Goal: Transaction & Acquisition: Book appointment/travel/reservation

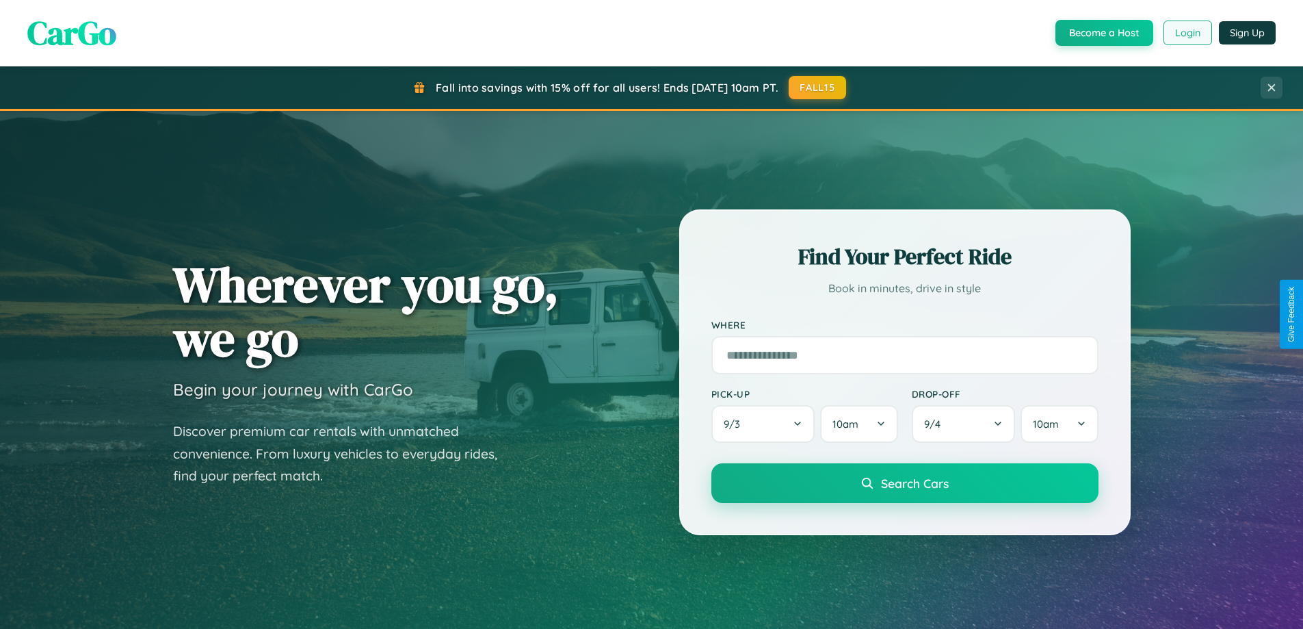
click at [1187, 33] on button "Login" at bounding box center [1187, 33] width 49 height 25
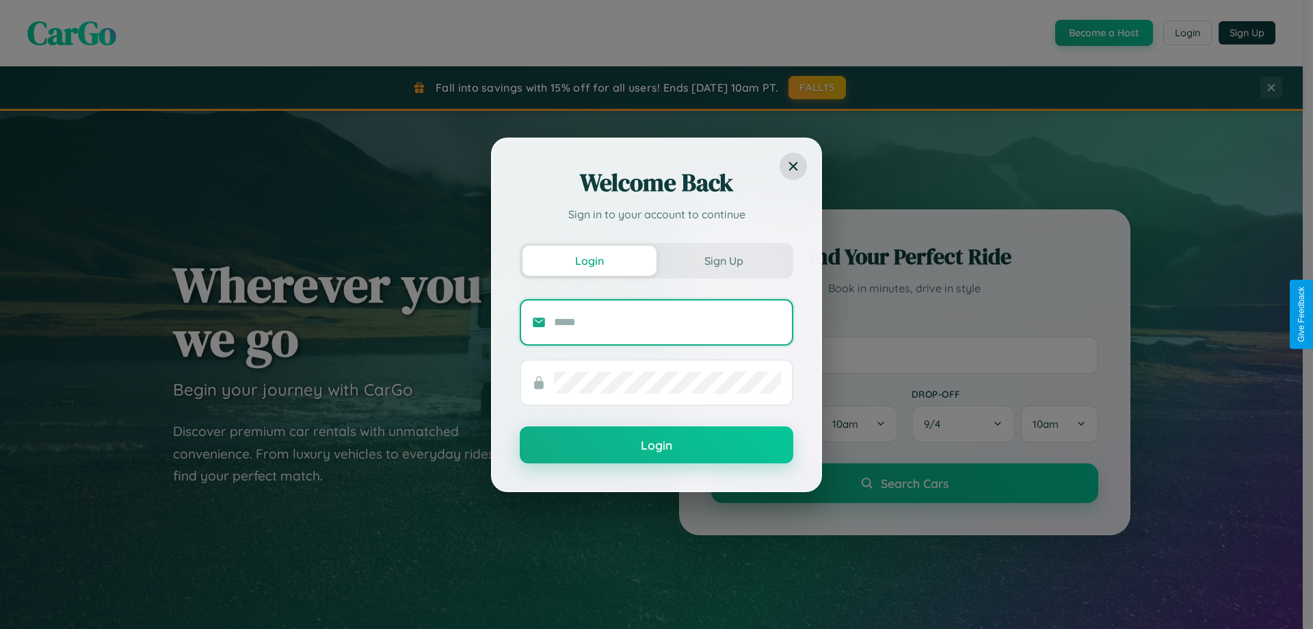
click at [668, 321] on input "text" at bounding box center [667, 322] width 227 height 22
type input "**********"
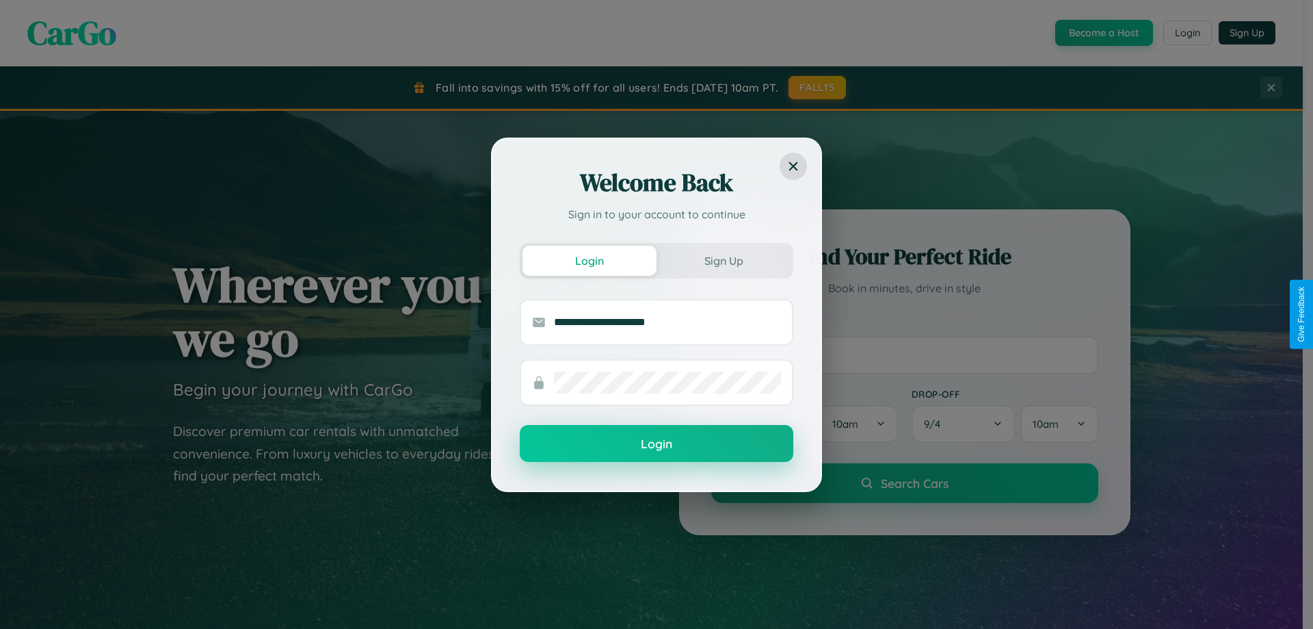
click at [657, 444] on button "Login" at bounding box center [657, 443] width 274 height 37
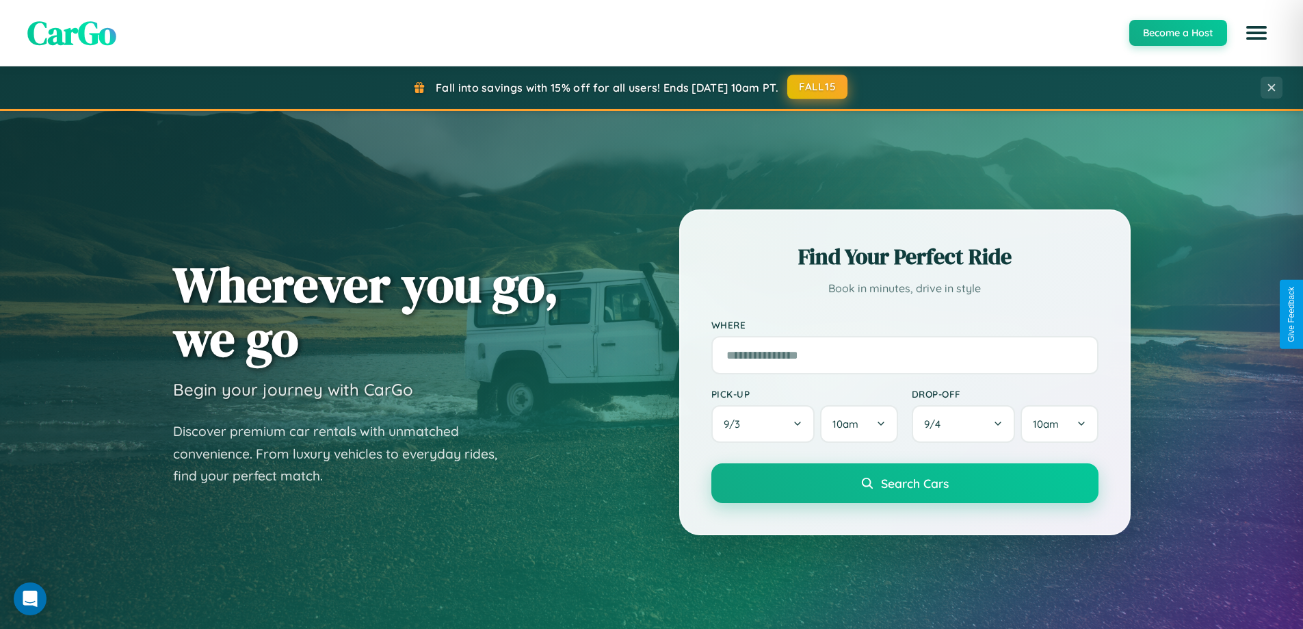
click at [818, 87] on button "FALL15" at bounding box center [817, 87] width 60 height 25
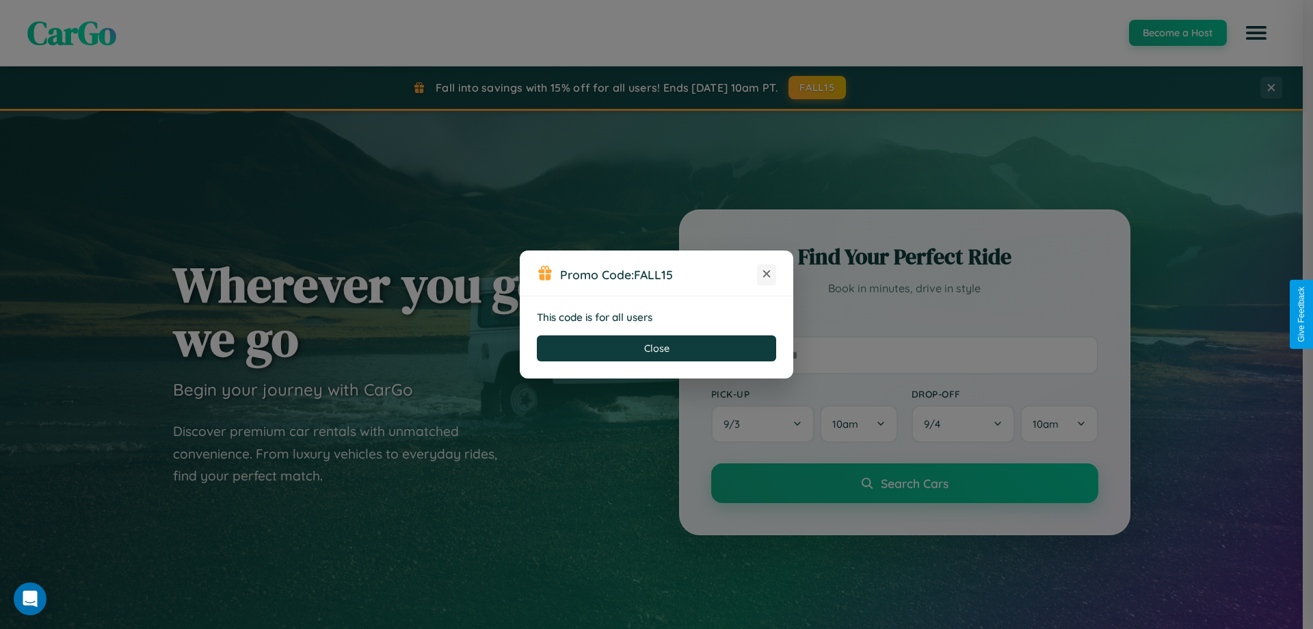
click at [767, 274] on icon at bounding box center [767, 274] width 14 height 14
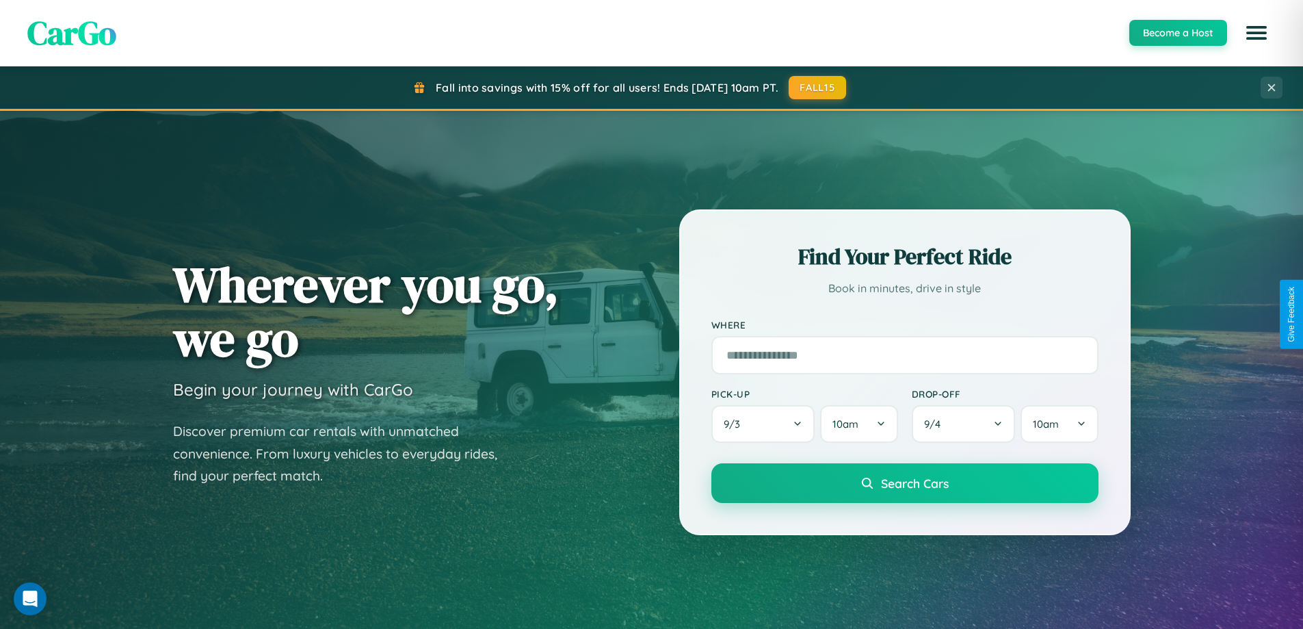
scroll to position [2632, 0]
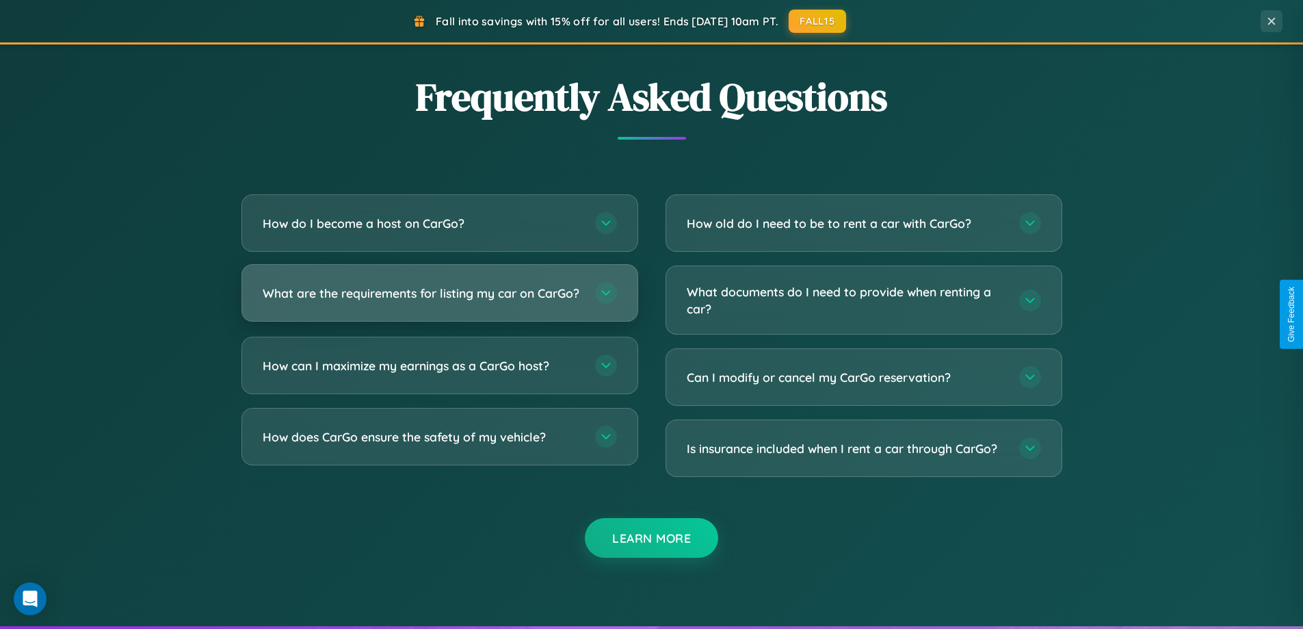
click at [439, 299] on h3 "What are the requirements for listing my car on CarGo?" at bounding box center [422, 293] width 319 height 17
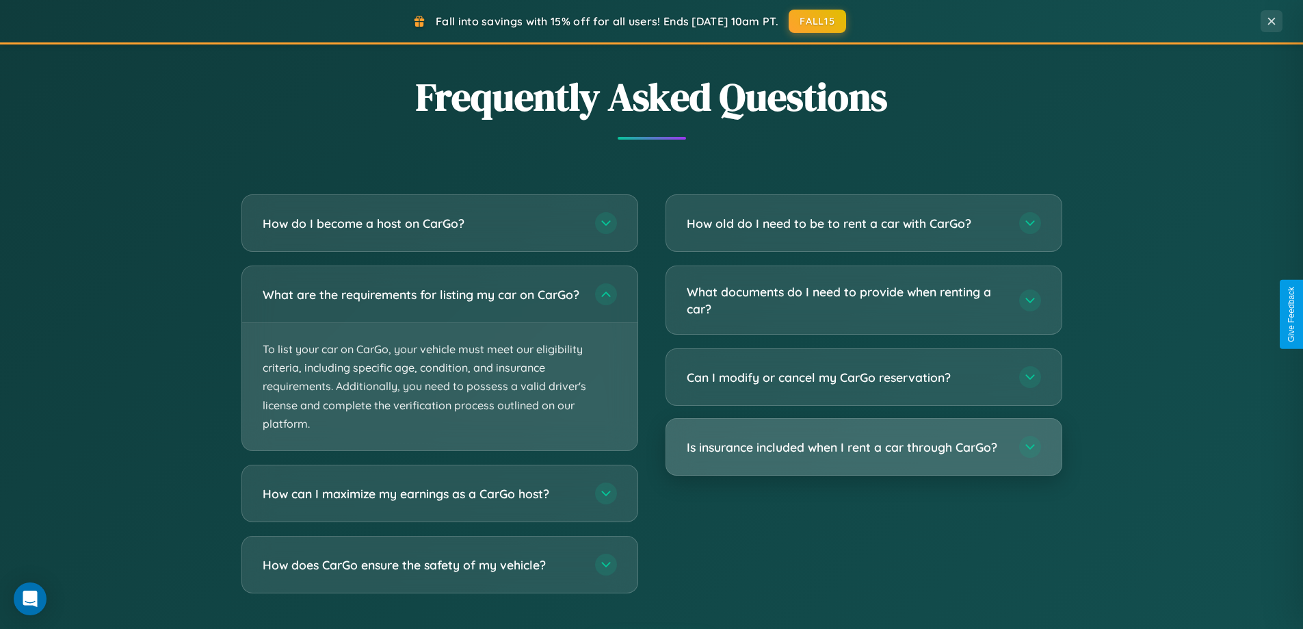
click at [863, 447] on h3 "Is insurance included when I rent a car through CarGo?" at bounding box center [846, 446] width 319 height 17
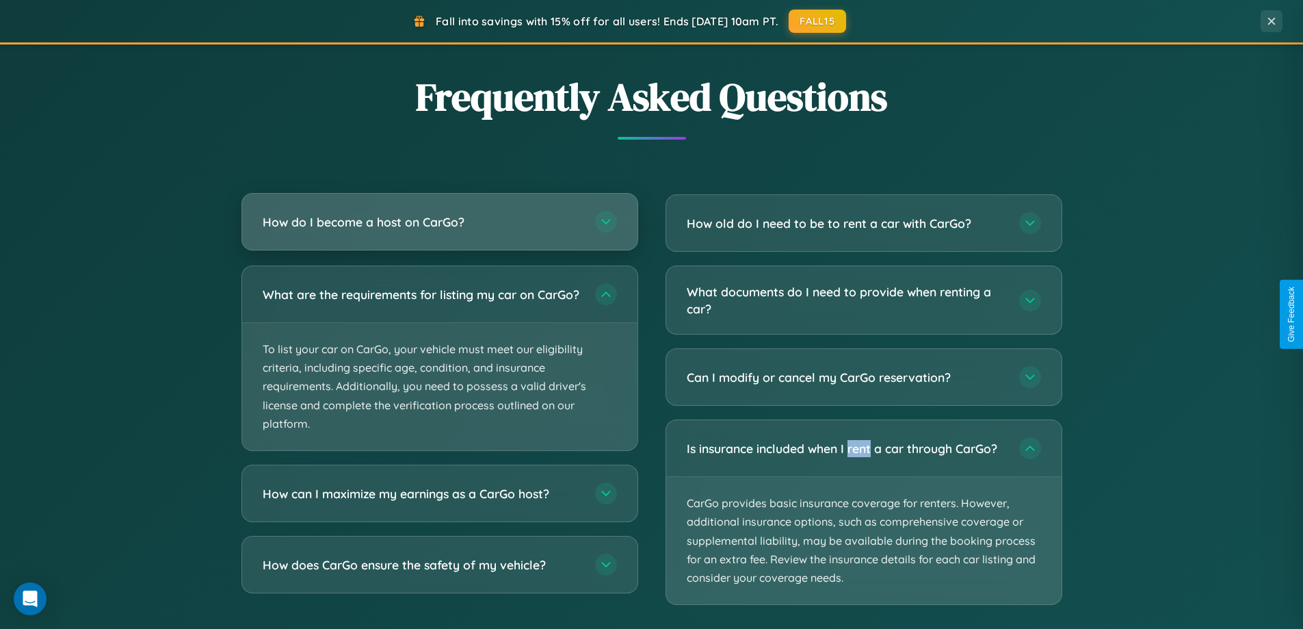
click at [439, 223] on h3 "How do I become a host on CarGo?" at bounding box center [422, 221] width 319 height 17
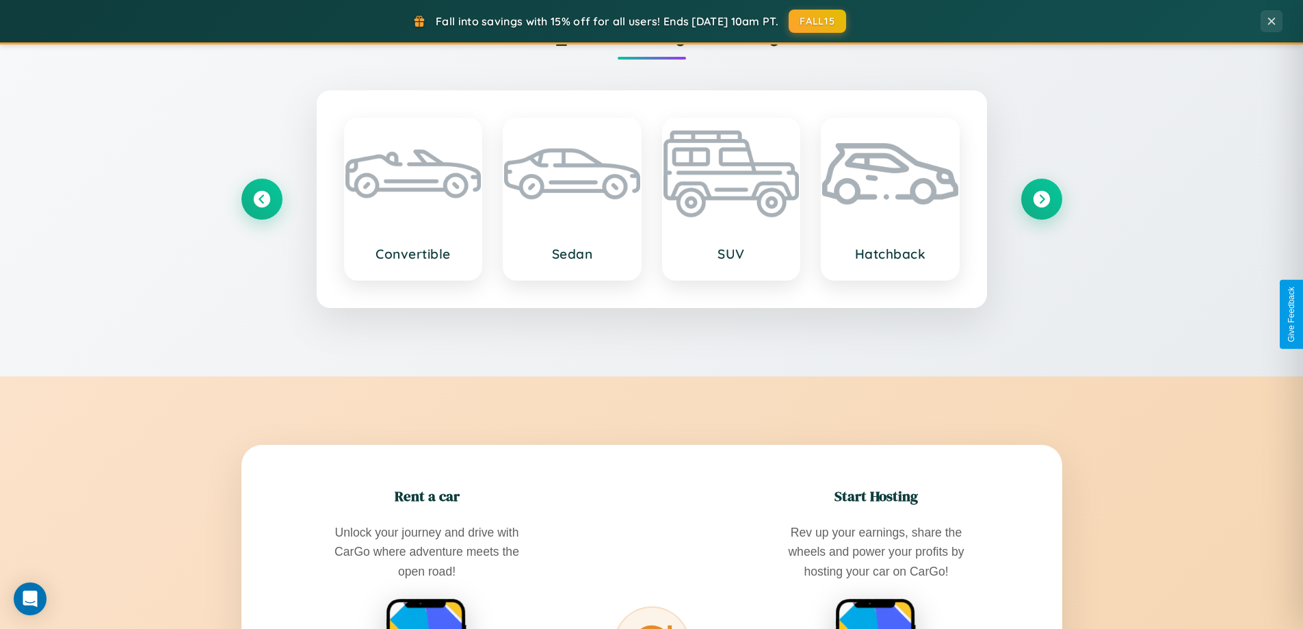
scroll to position [941, 0]
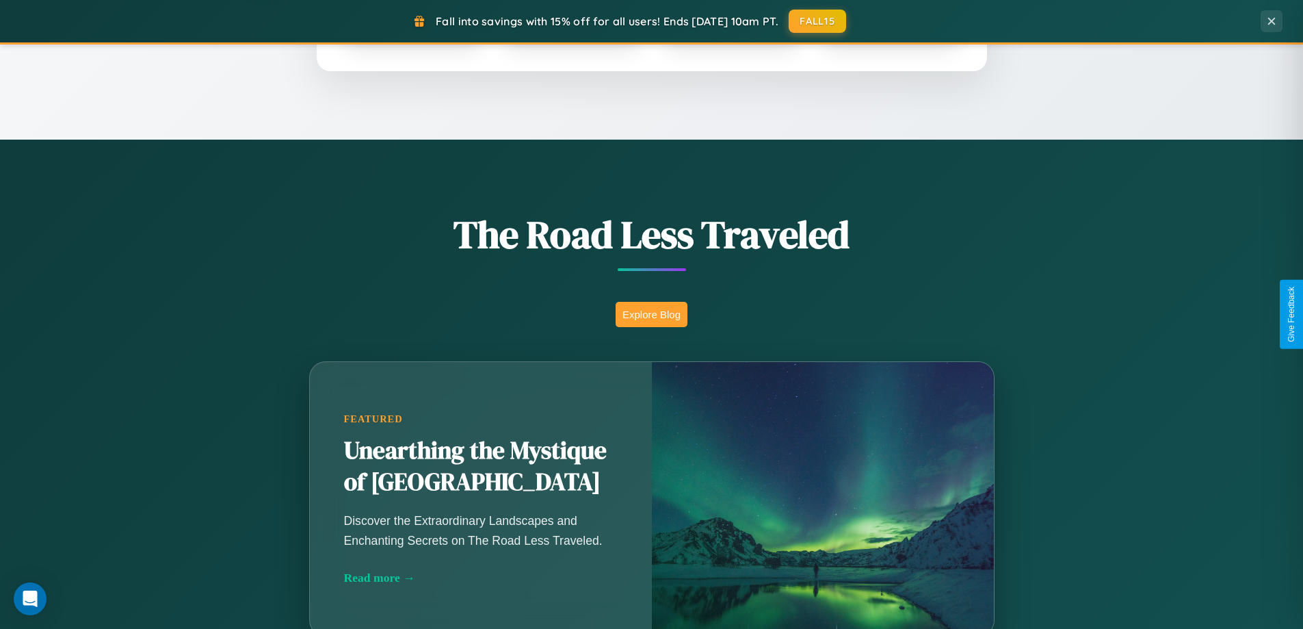
click at [651, 314] on button "Explore Blog" at bounding box center [652, 314] width 72 height 25
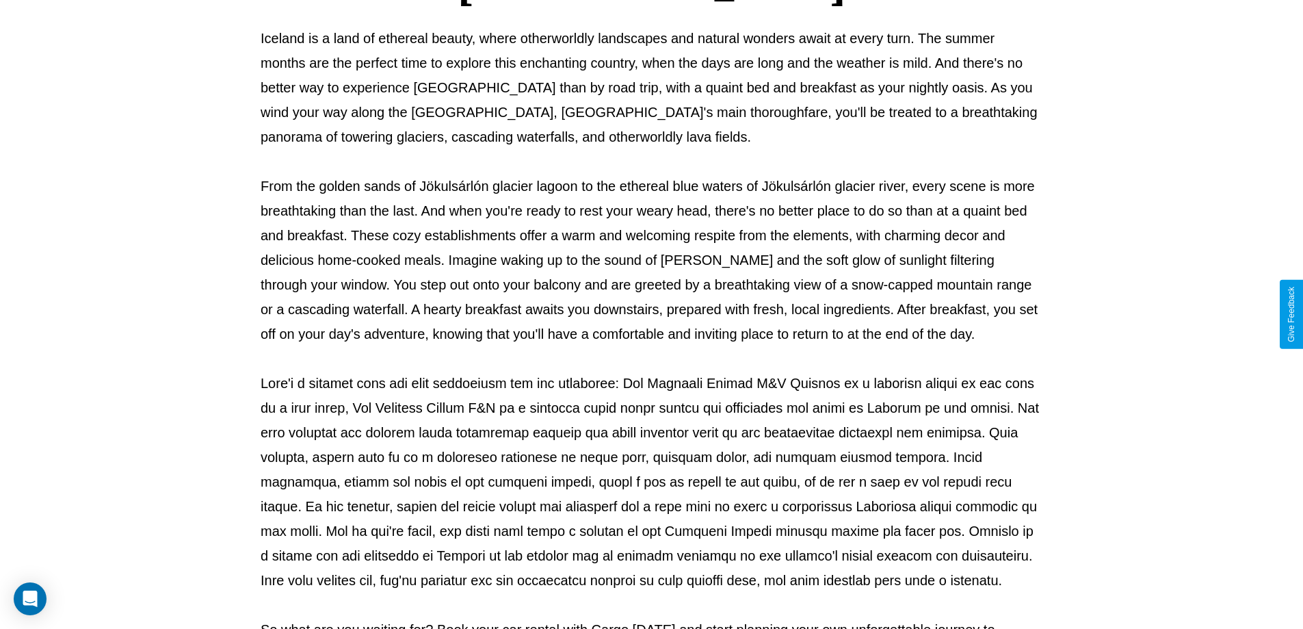
scroll to position [443, 0]
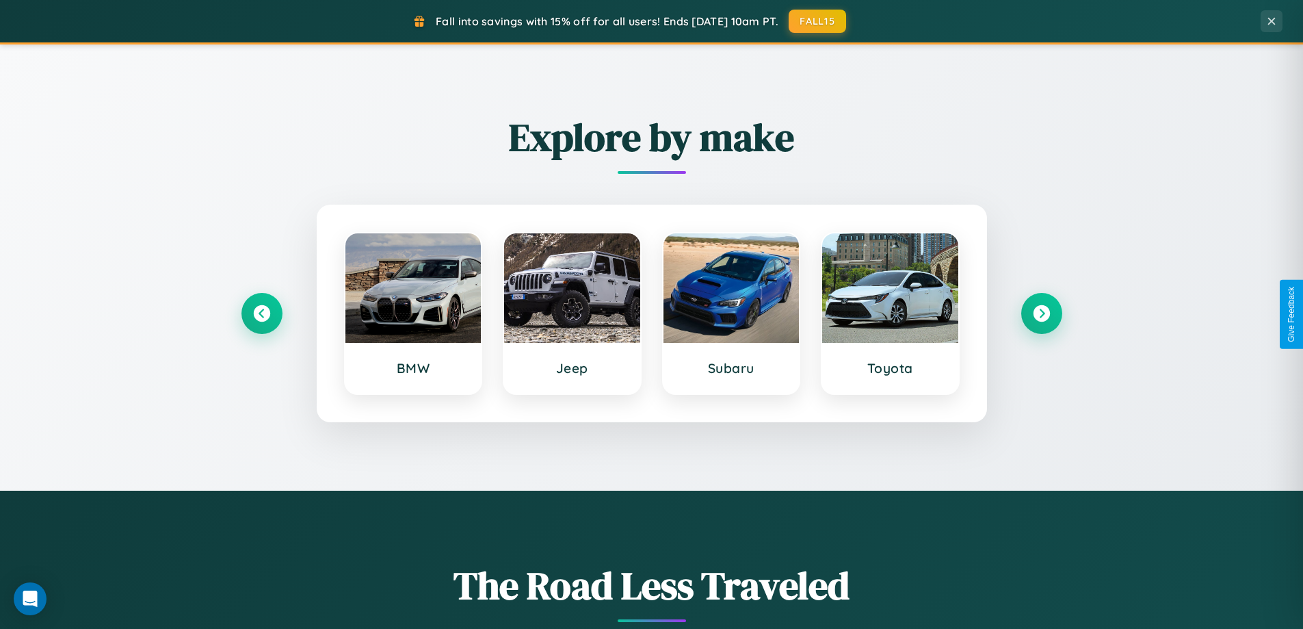
scroll to position [590, 0]
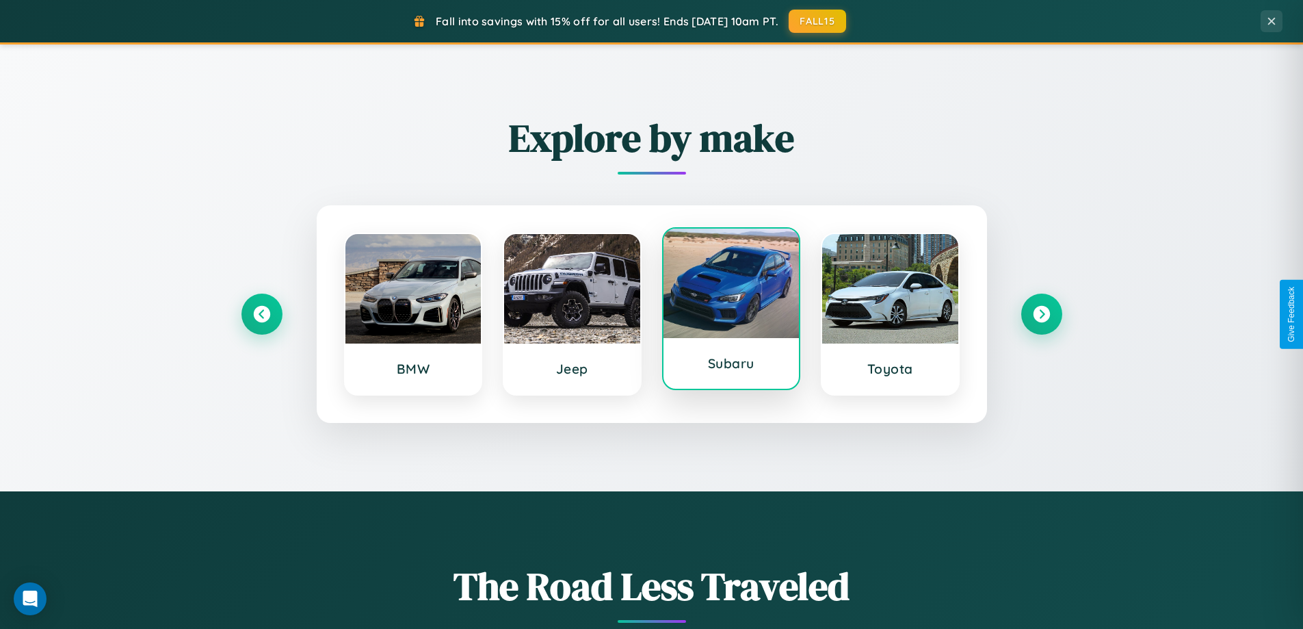
click at [730, 314] on div at bounding box center [731, 282] width 136 height 109
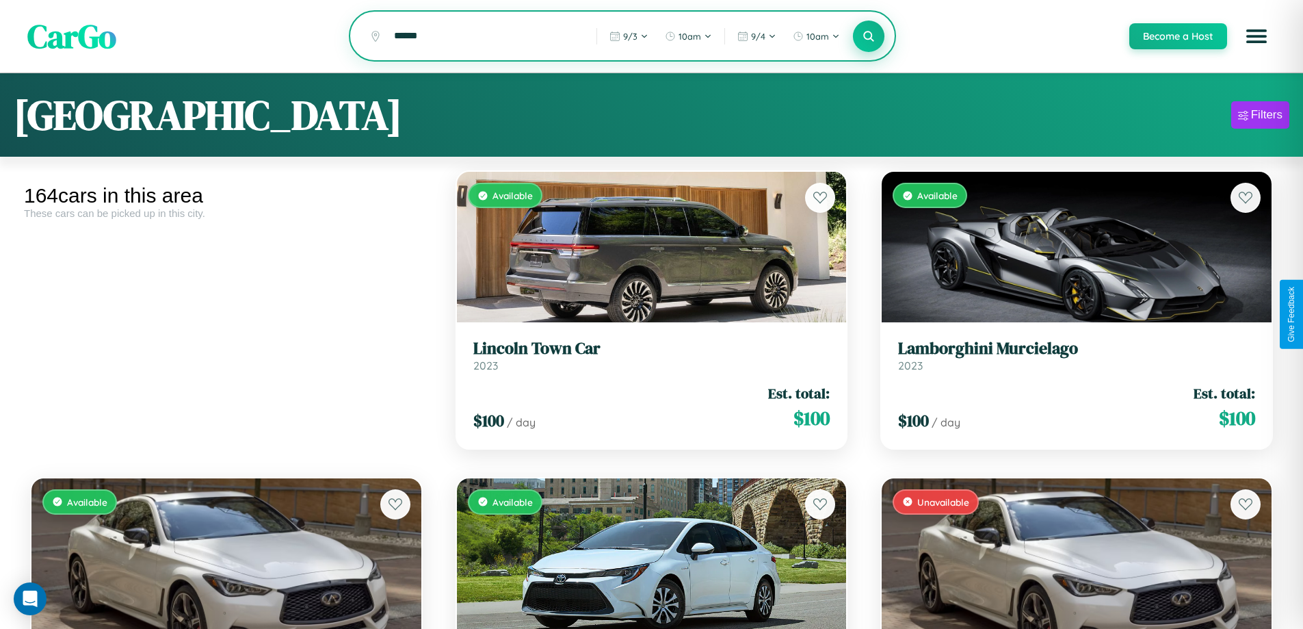
click at [868, 37] on icon at bounding box center [868, 35] width 13 height 13
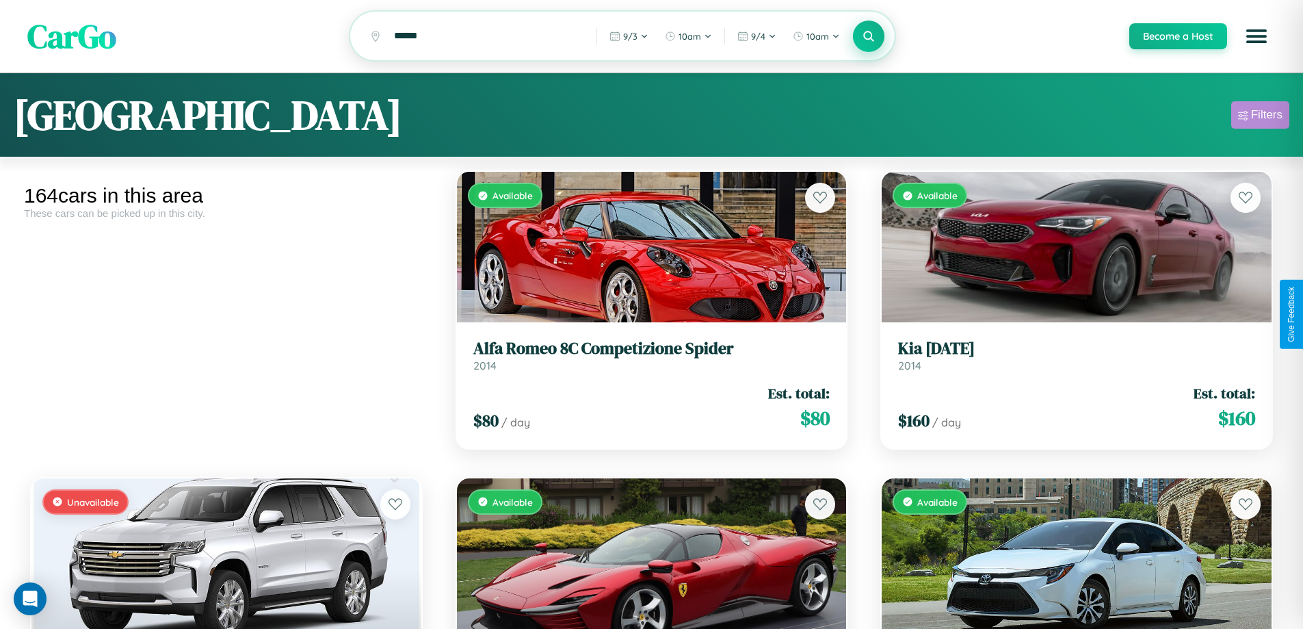
click at [1260, 117] on div "Filters" at bounding box center [1266, 115] width 31 height 14
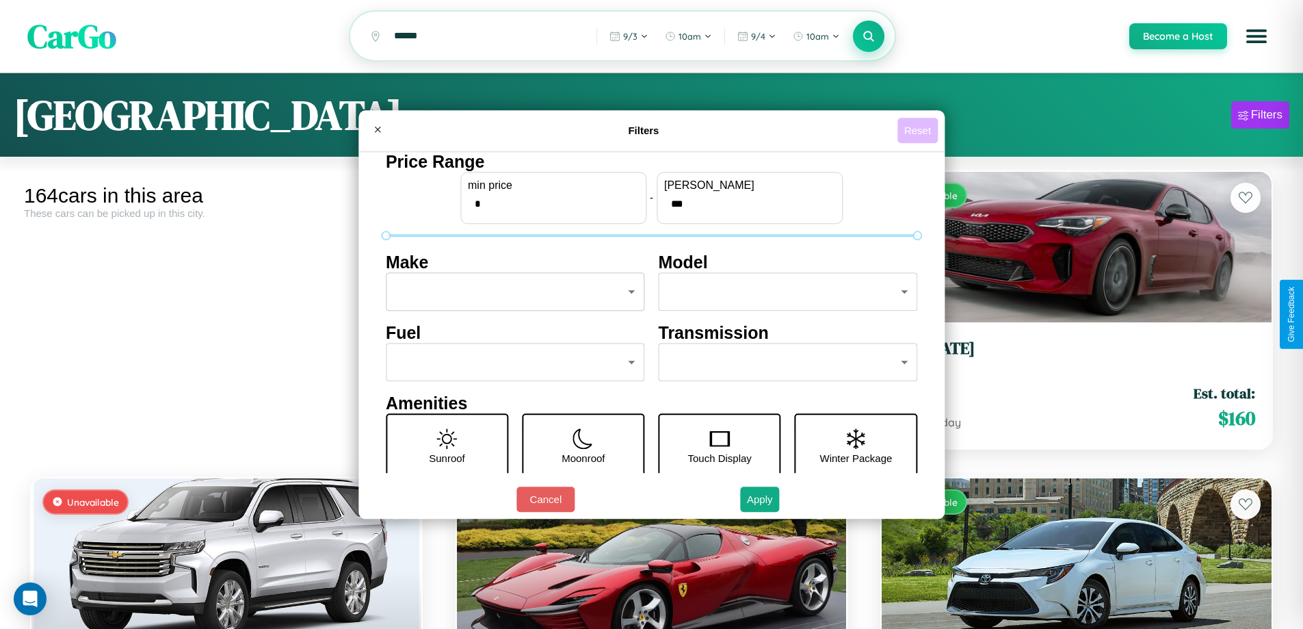
click at [919, 130] on button "Reset" at bounding box center [917, 130] width 40 height 25
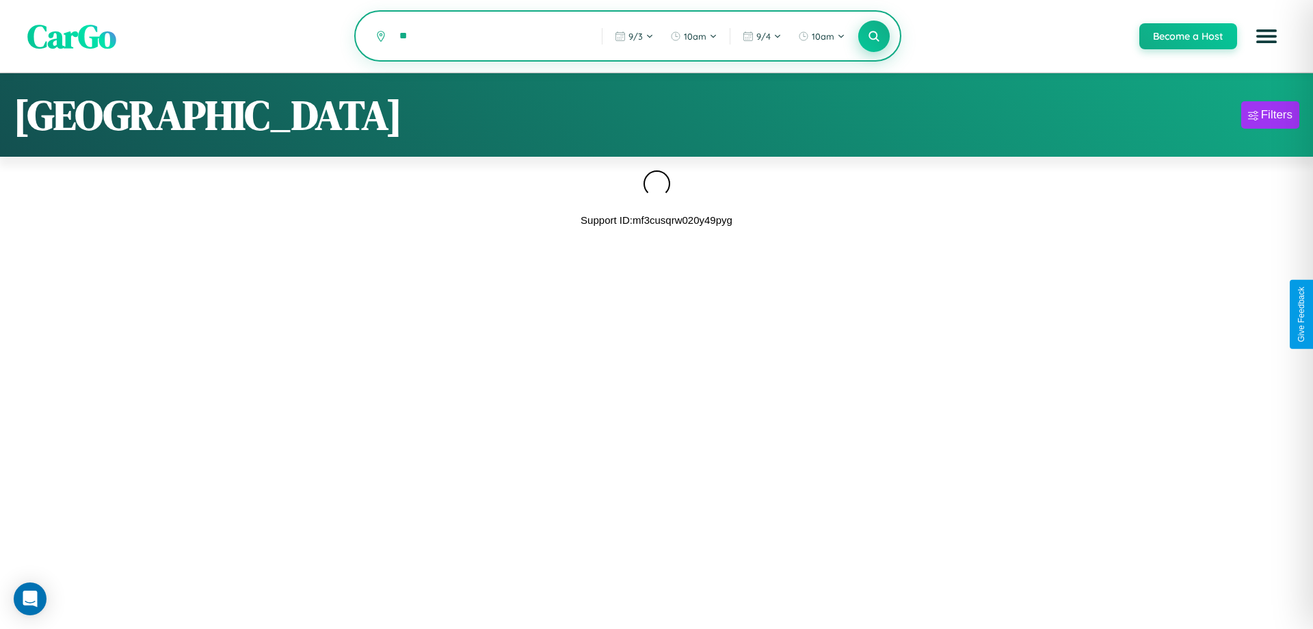
type input "*"
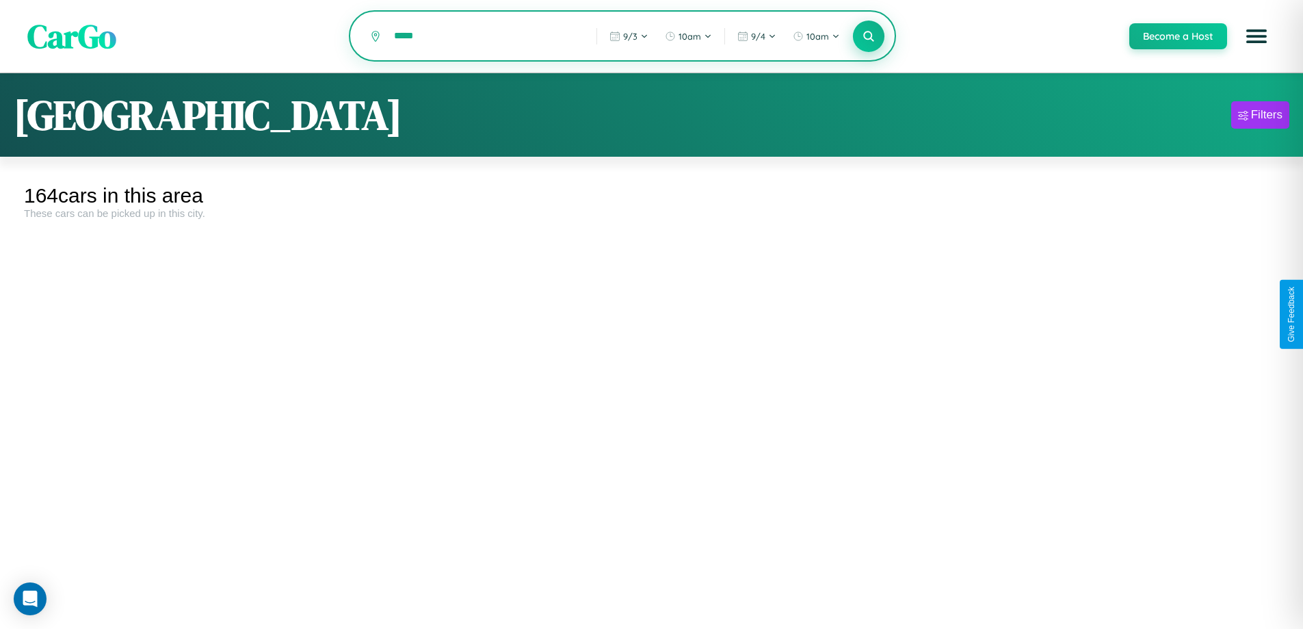
type input "*****"
click at [868, 37] on icon at bounding box center [868, 35] width 13 height 13
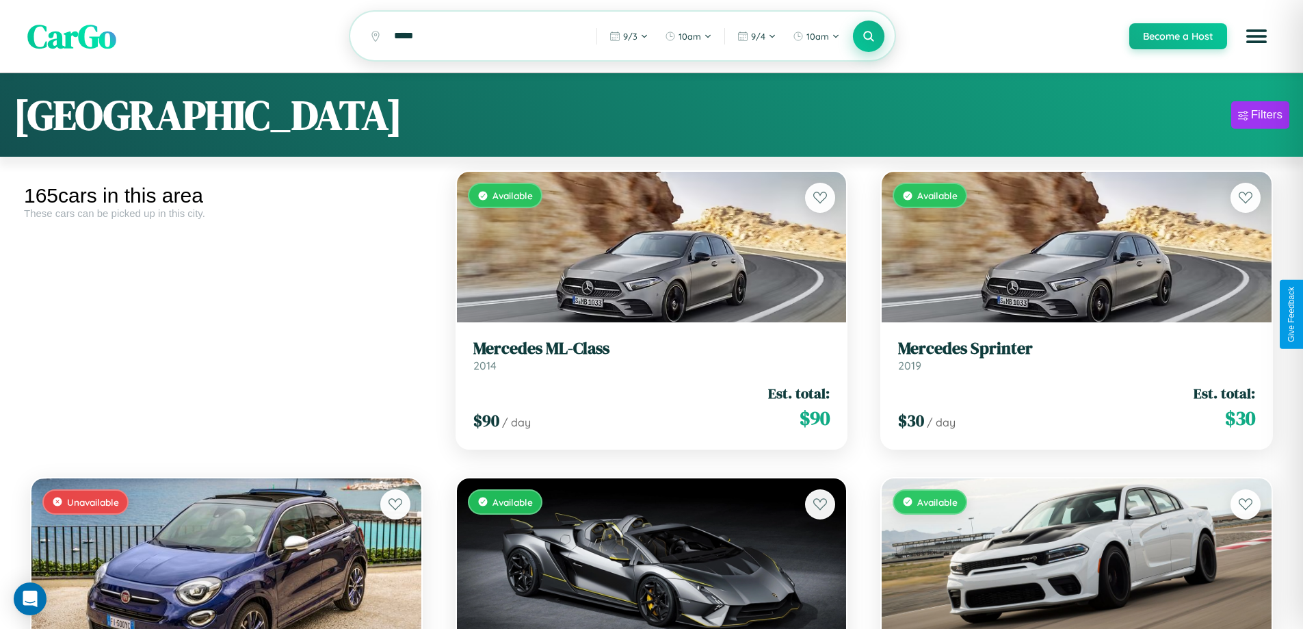
scroll to position [10299, 0]
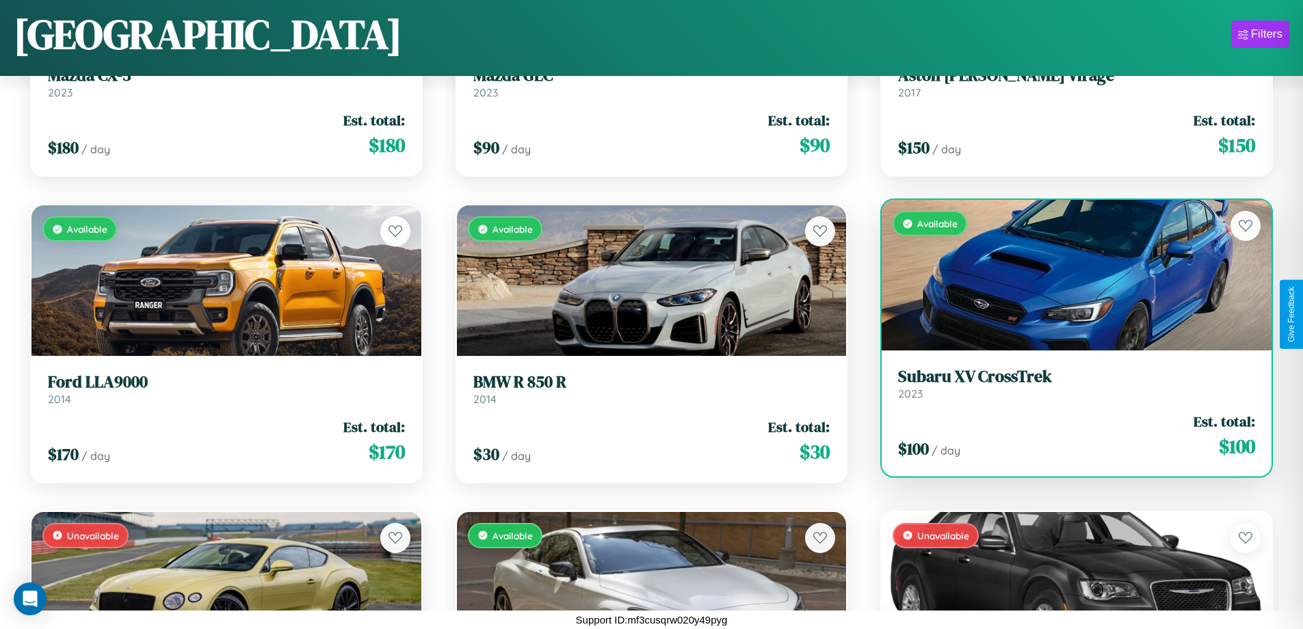
click at [1068, 388] on link "Subaru XV CrossTrek 2023" at bounding box center [1076, 384] width 357 height 34
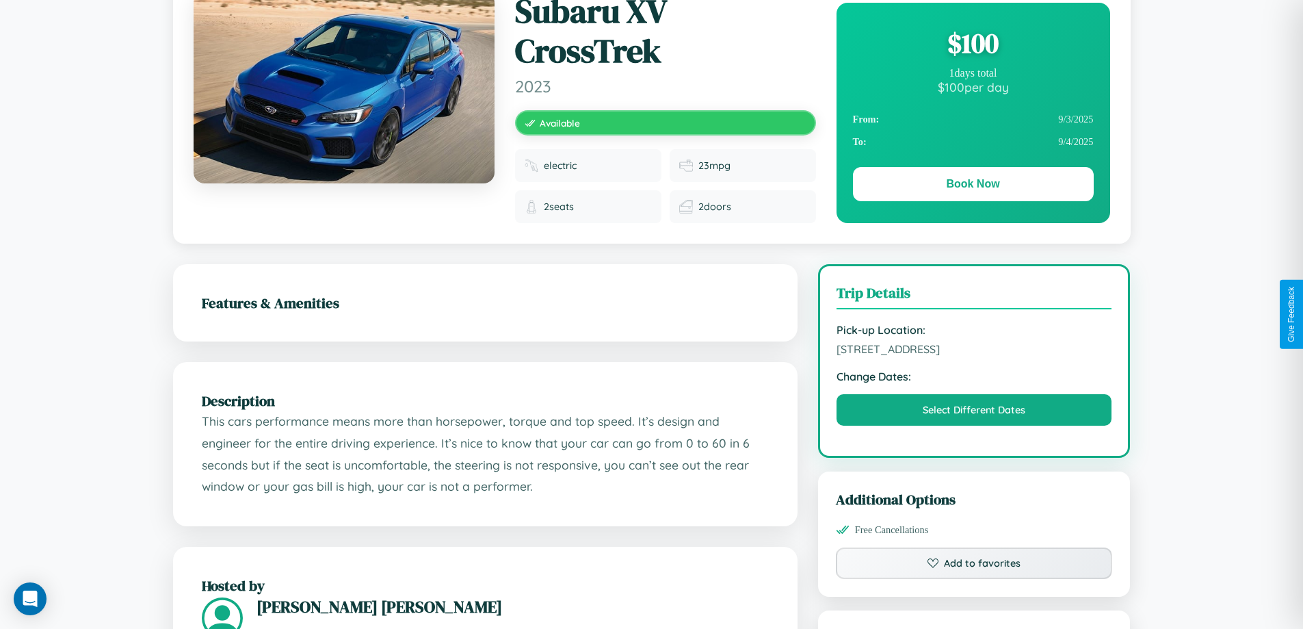
scroll to position [366, 0]
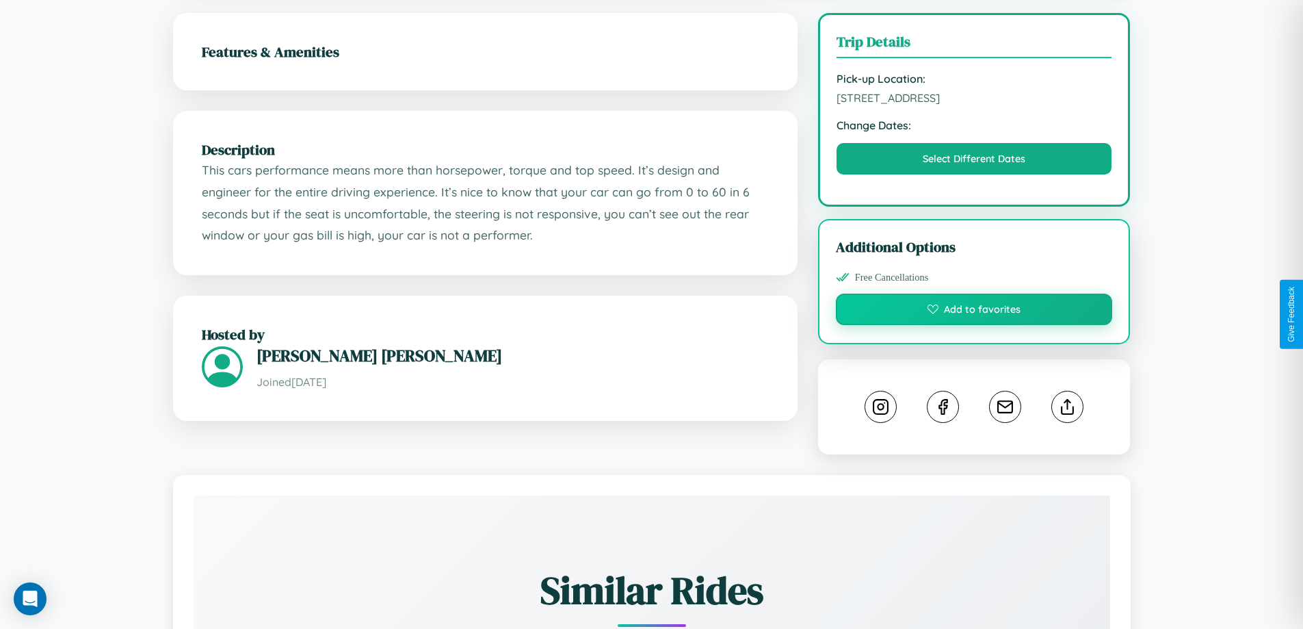
click at [974, 313] on button "Add to favorites" at bounding box center [974, 308] width 277 height 31
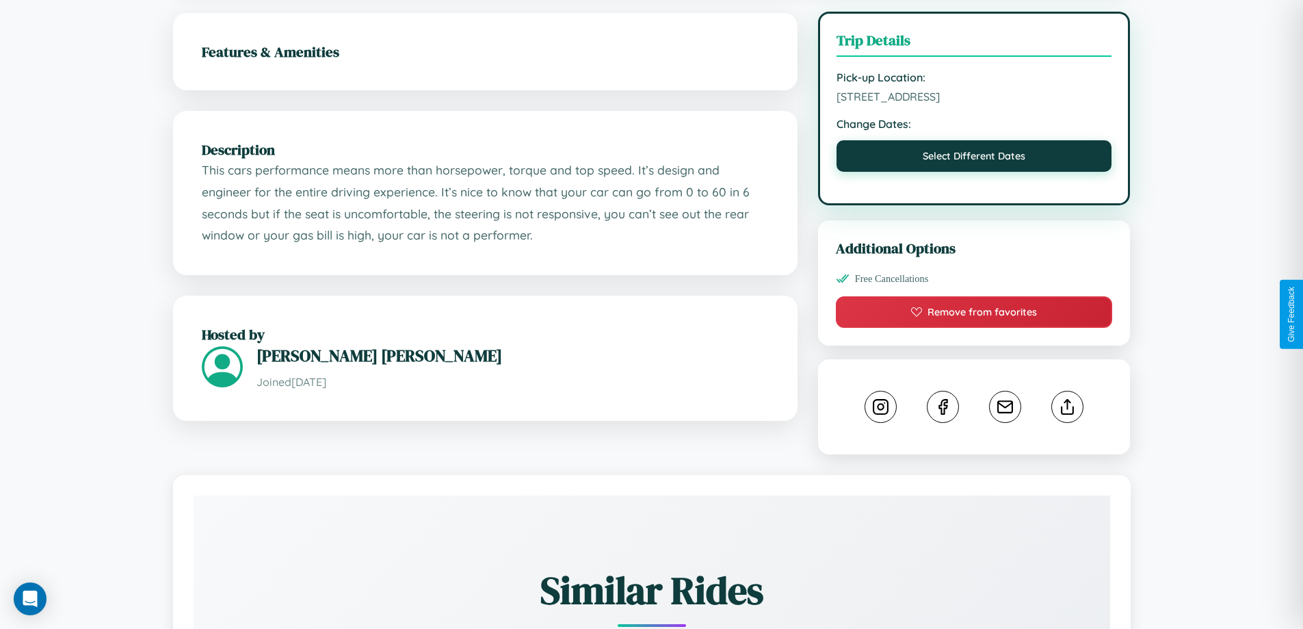
click at [974, 158] on button "Select Different Dates" at bounding box center [974, 155] width 276 height 31
select select "*"
select select "****"
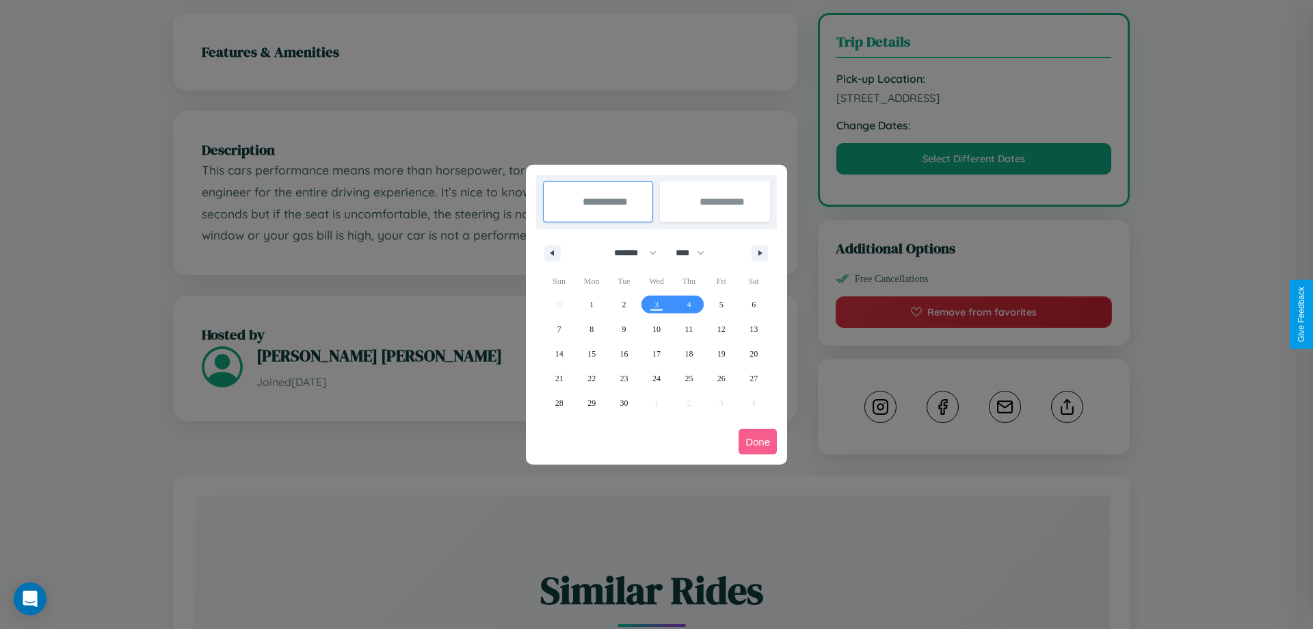
drag, startPoint x: 629, startPoint y: 252, endPoint x: 657, endPoint y: 274, distance: 35.0
click at [629, 252] on select "******* ******** ***** ***** *** **** **** ****** ********* ******* ******** **…" at bounding box center [633, 252] width 58 height 23
select select "*"
drag, startPoint x: 696, startPoint y: 252, endPoint x: 657, endPoint y: 274, distance: 45.3
click at [696, 252] on select "**** **** **** **** **** **** **** **** **** **** **** **** **** **** **** ****…" at bounding box center [689, 252] width 41 height 23
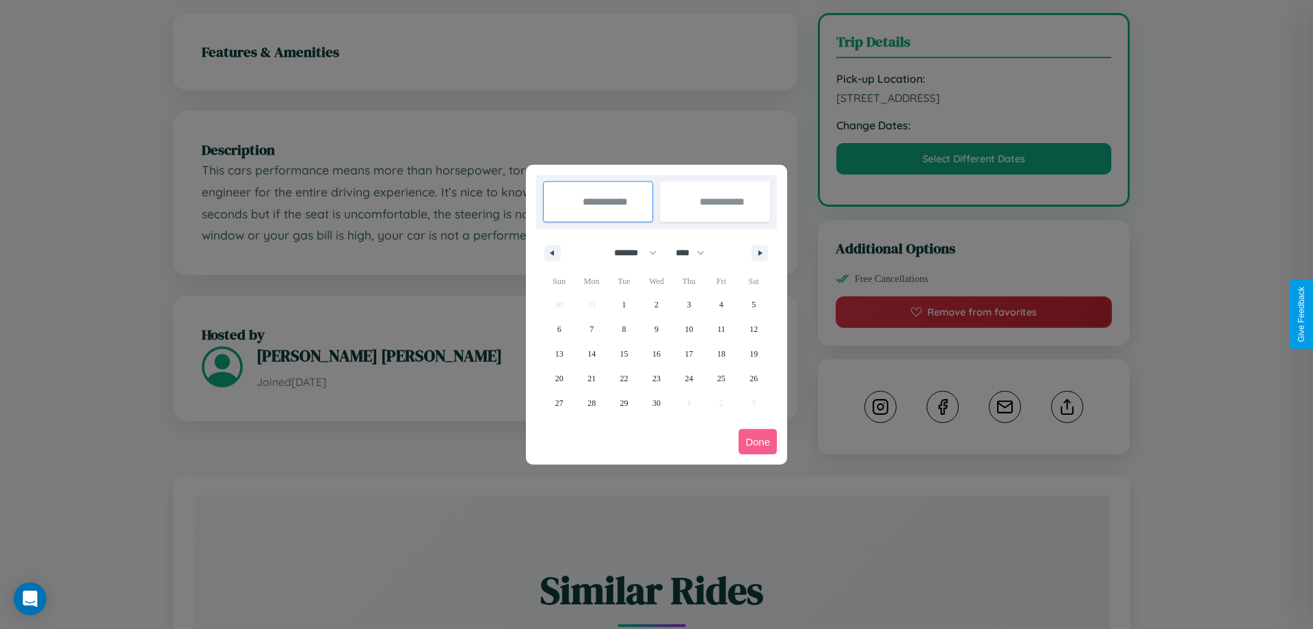
select select "****"
click at [689, 378] on span "23" at bounding box center [689, 378] width 8 height 25
type input "**********"
click at [559, 402] on span "26" at bounding box center [559, 403] width 8 height 25
type input "**********"
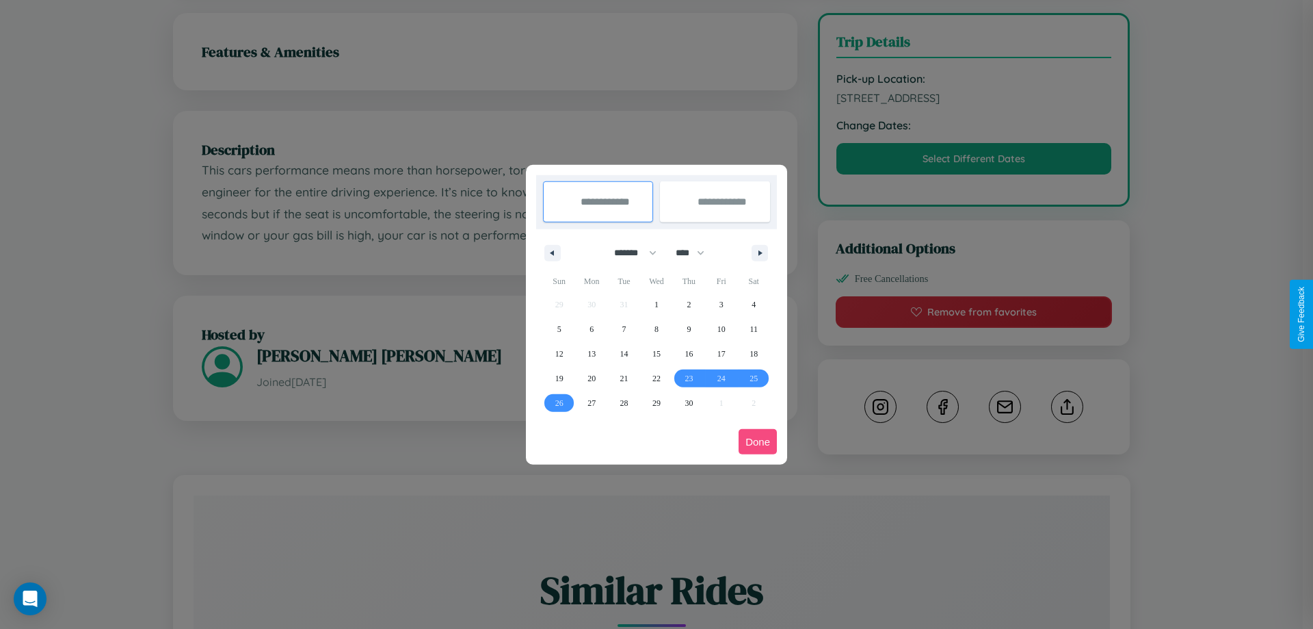
click at [758, 441] on button "Done" at bounding box center [758, 441] width 38 height 25
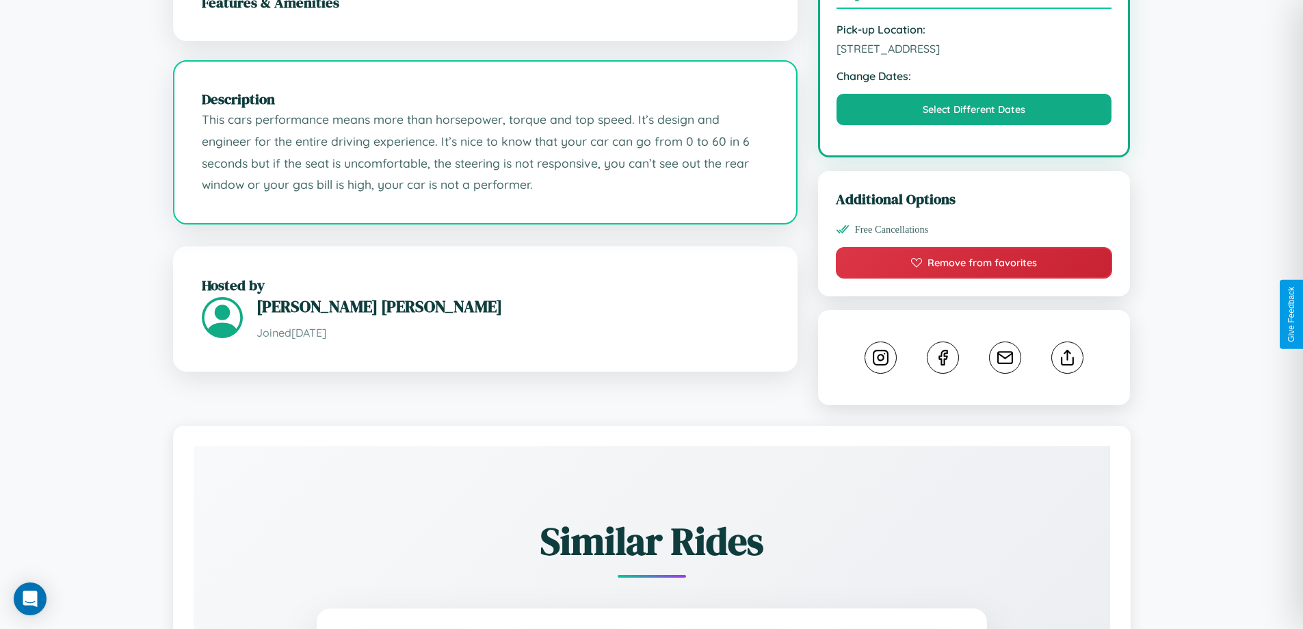
scroll to position [460, 0]
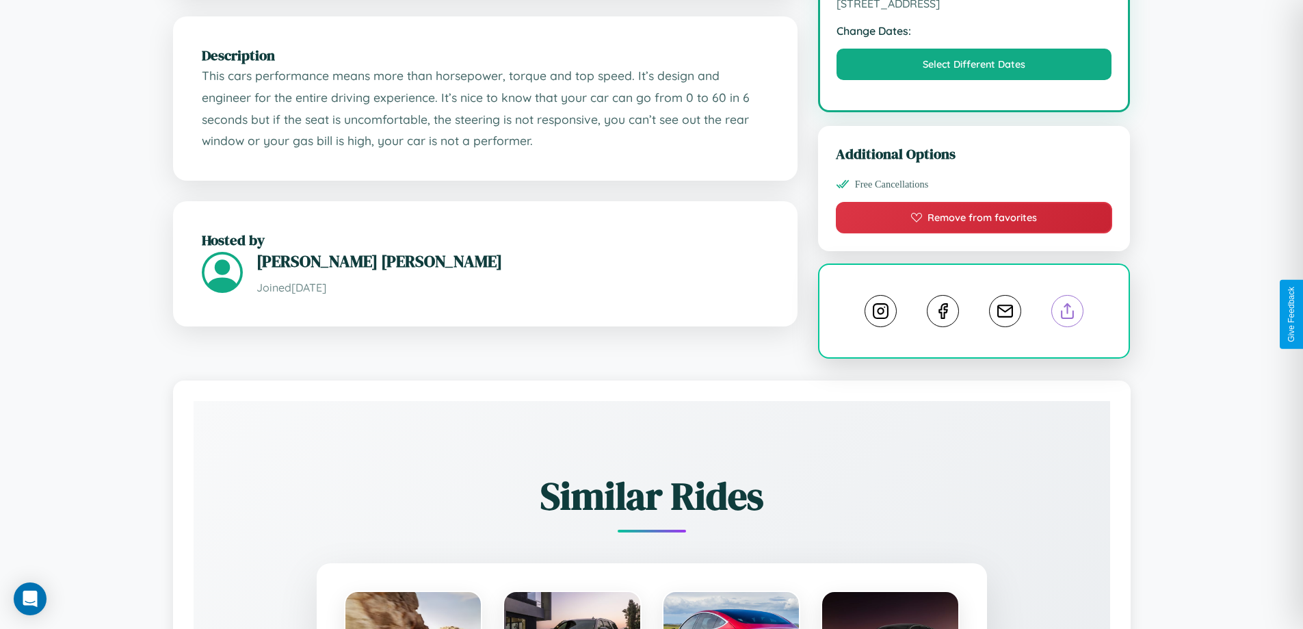
click at [1068, 313] on line at bounding box center [1068, 309] width 0 height 10
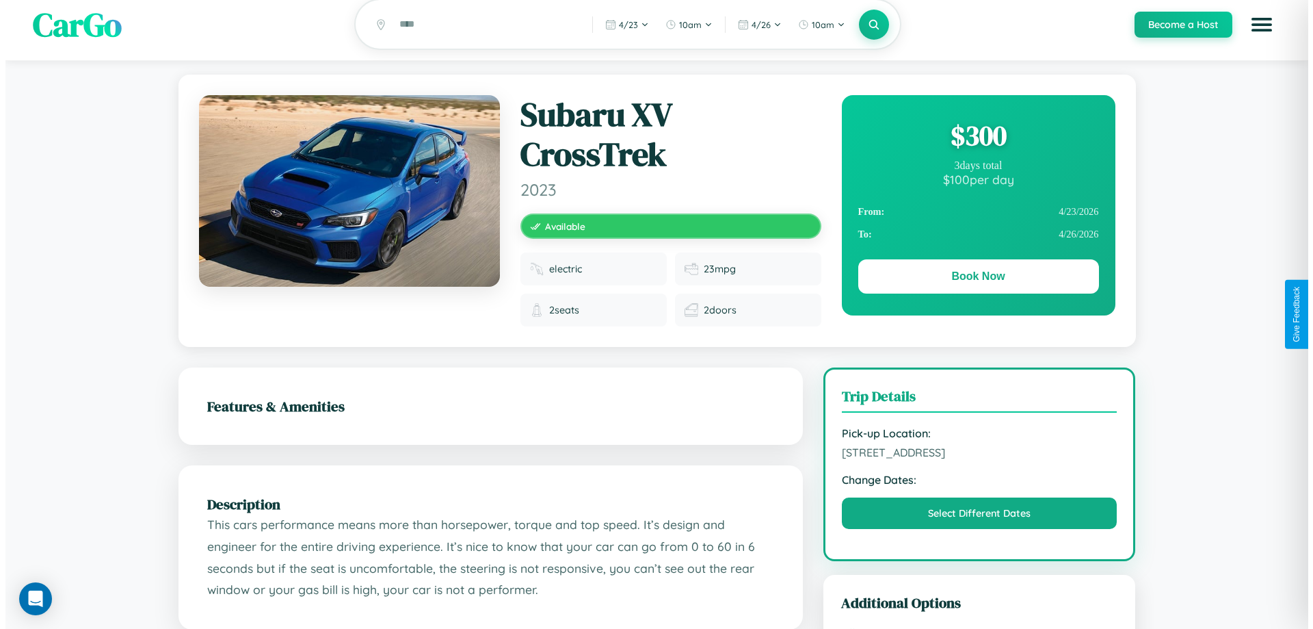
scroll to position [0, 0]
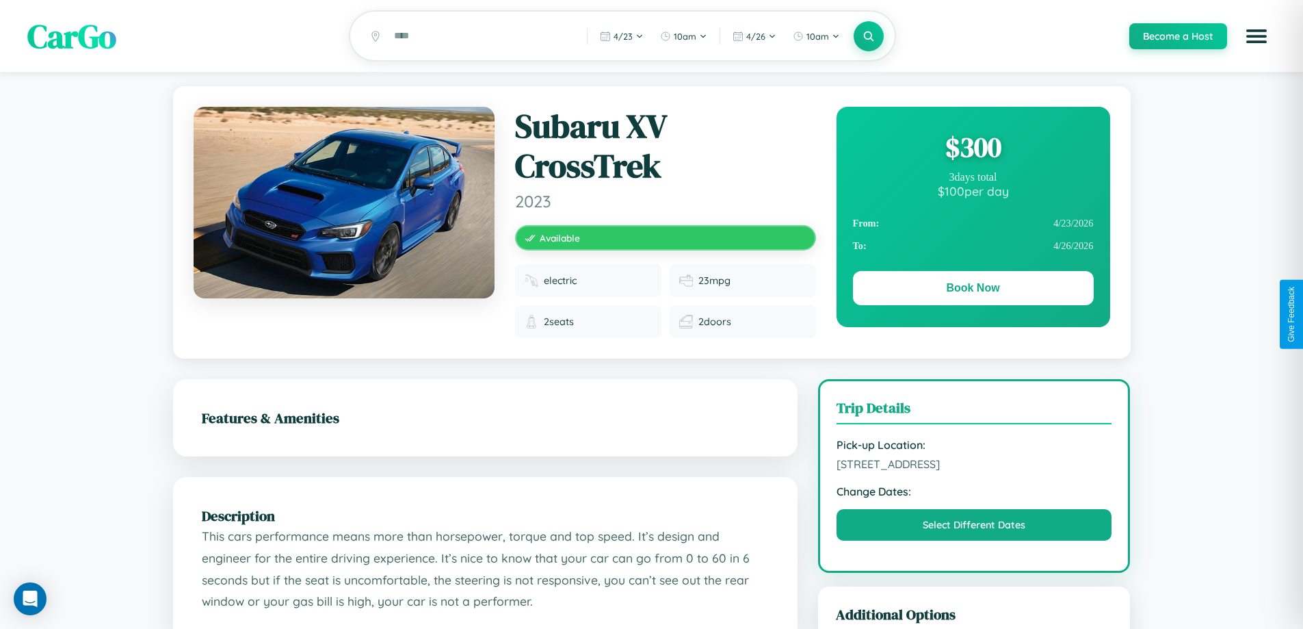
click at [973, 149] on div "$ 300" at bounding box center [973, 147] width 241 height 37
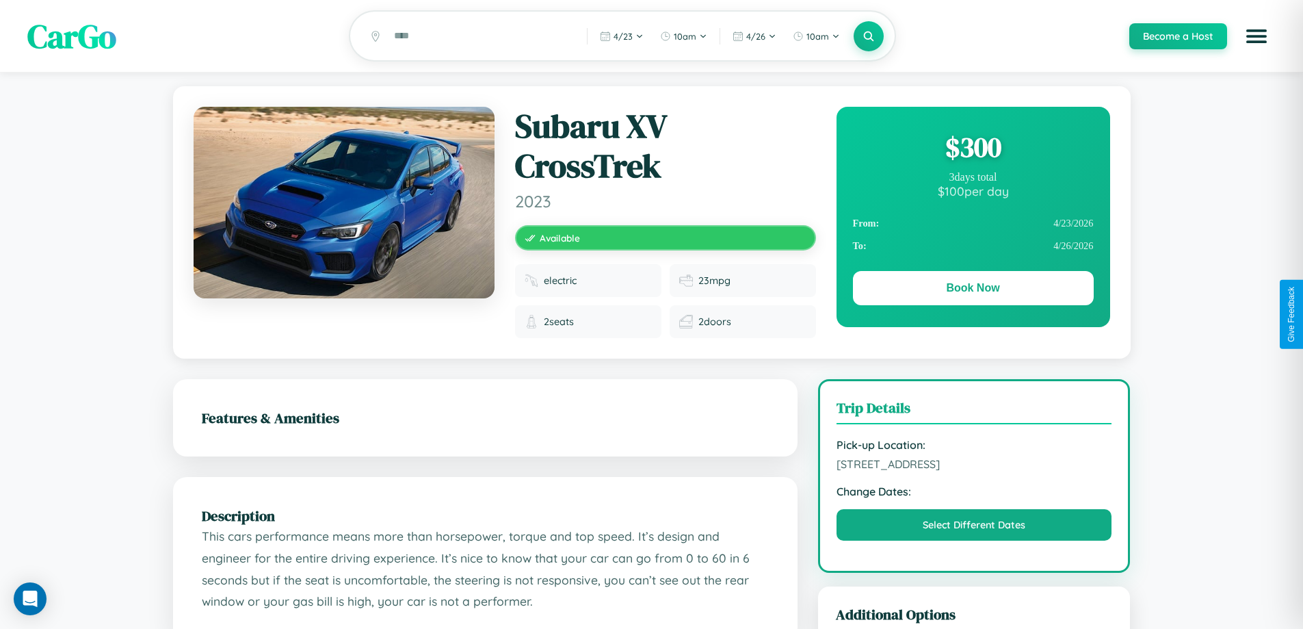
click at [973, 149] on div "$ 300" at bounding box center [973, 147] width 241 height 37
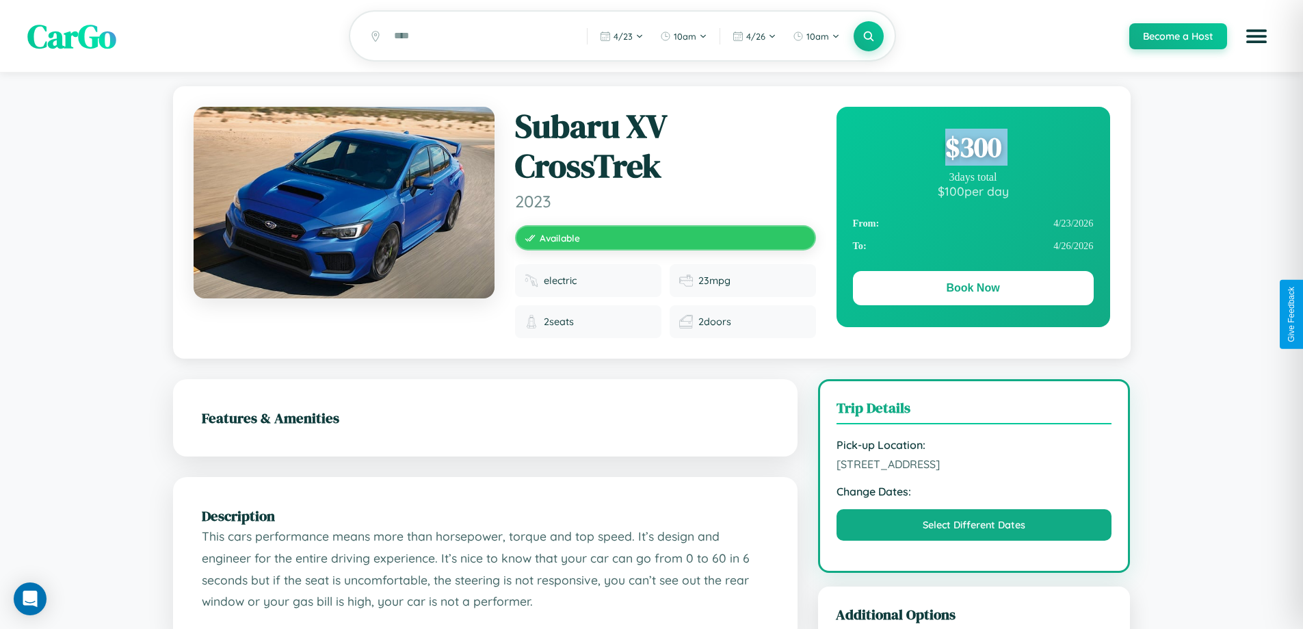
click at [973, 149] on div "$ 300" at bounding box center [973, 147] width 241 height 37
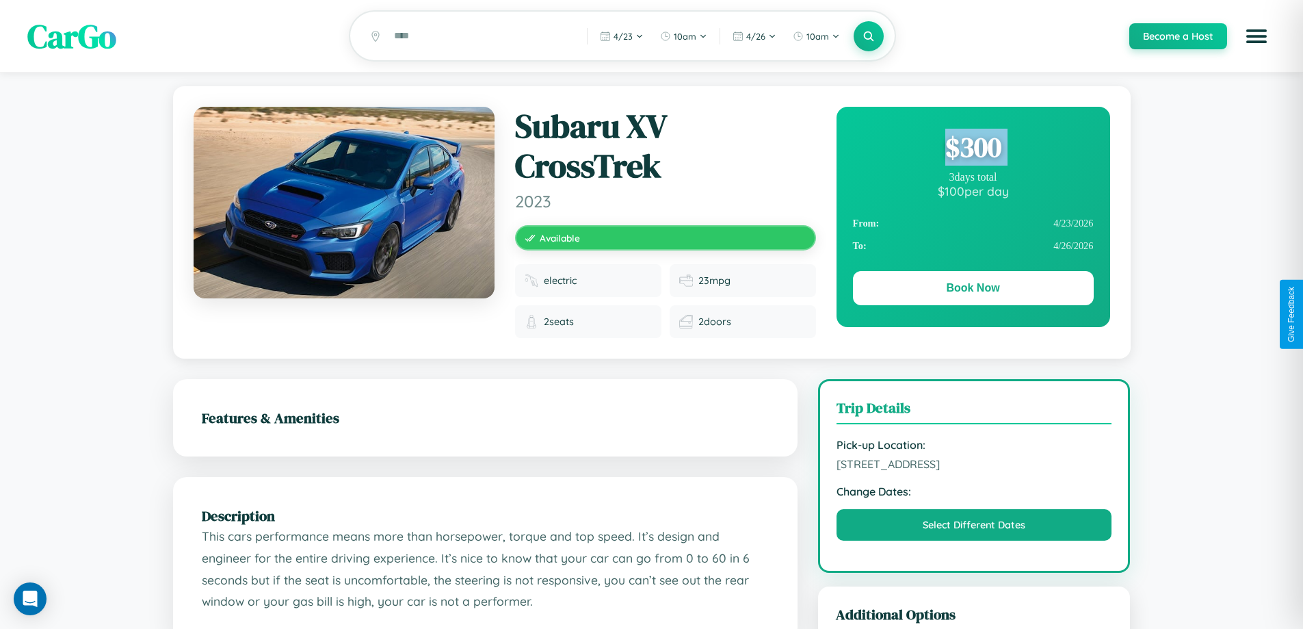
click at [973, 149] on div "$ 300" at bounding box center [973, 147] width 241 height 37
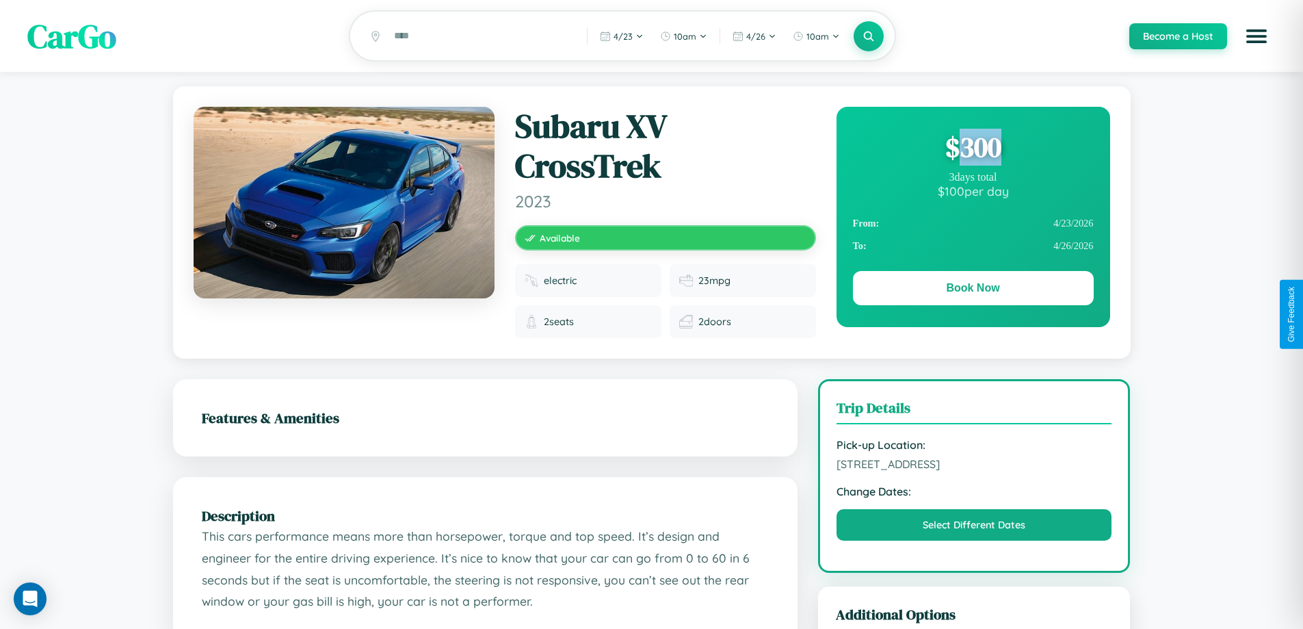
click at [973, 149] on div "$ 300" at bounding box center [973, 147] width 241 height 37
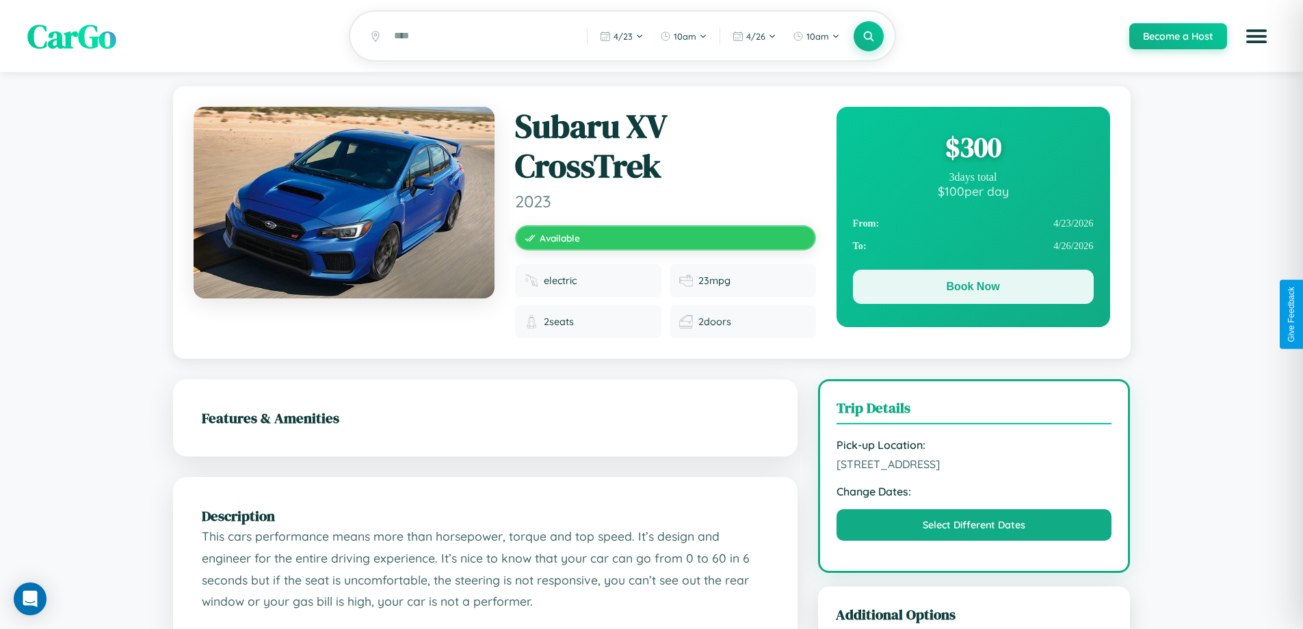
click at [973, 289] on button "Book Now" at bounding box center [973, 286] width 241 height 34
